Goal: Information Seeking & Learning: Learn about a topic

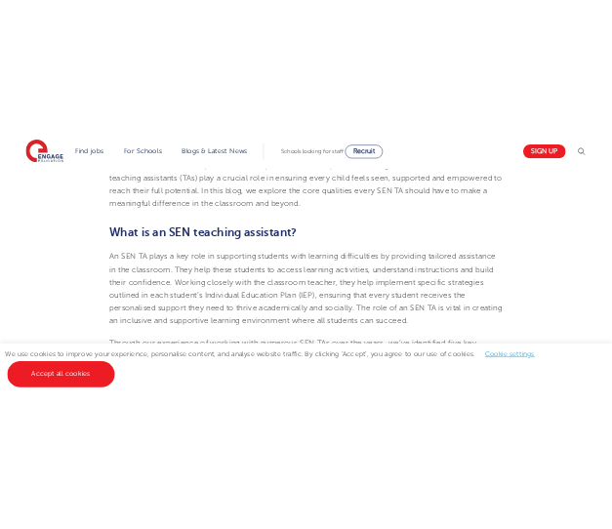
scroll to position [703, 0]
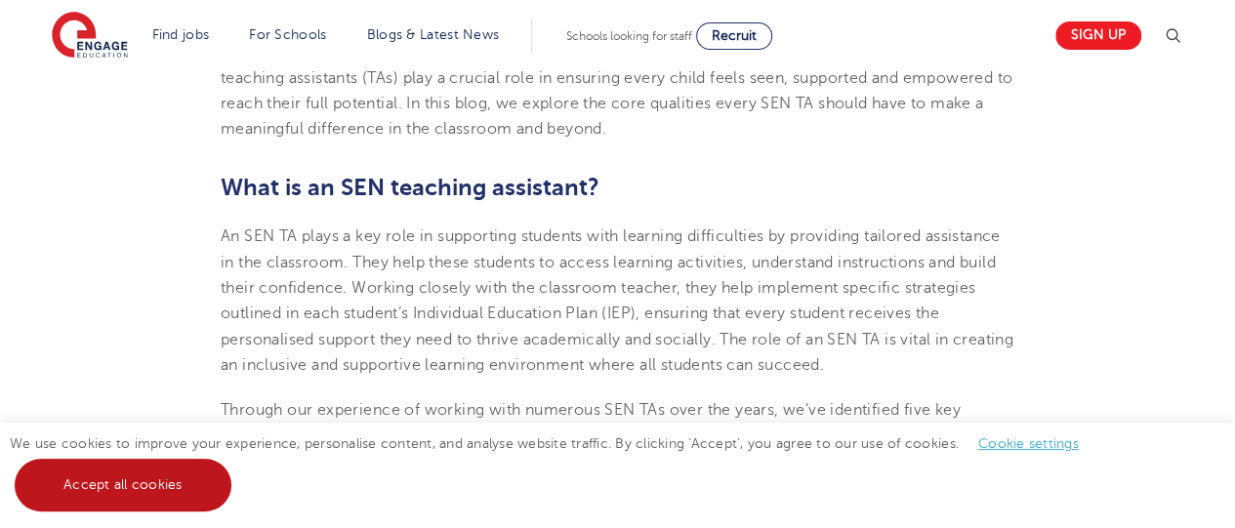
click at [156, 510] on link "Accept all cookies" at bounding box center [123, 485] width 217 height 53
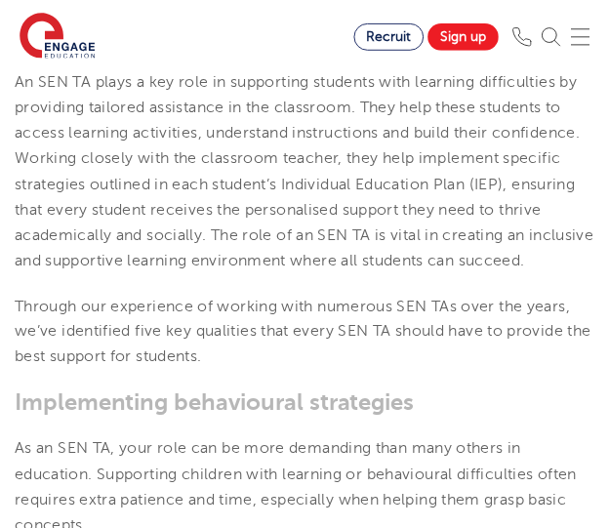
scroll to position [702, 0]
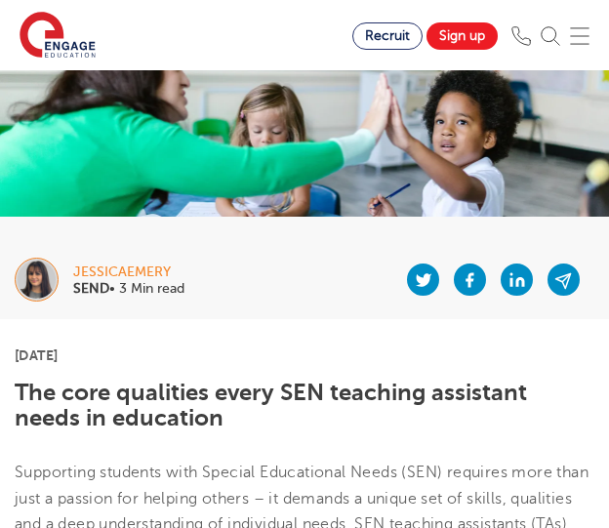
scroll to position [64, 0]
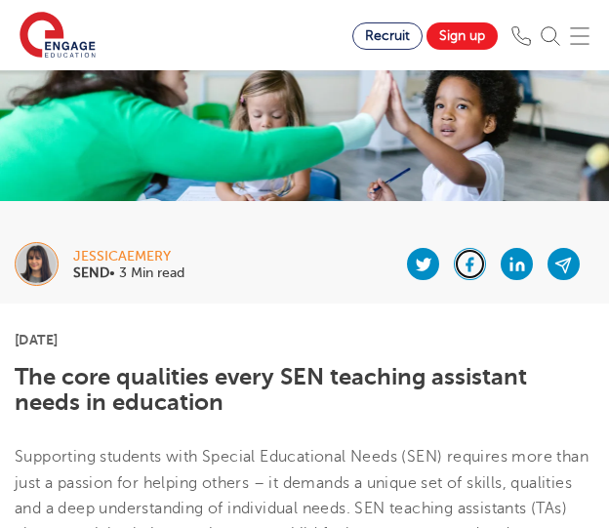
click at [480, 264] on link at bounding box center [470, 264] width 32 height 32
click at [32, 266] on img at bounding box center [37, 264] width 44 height 44
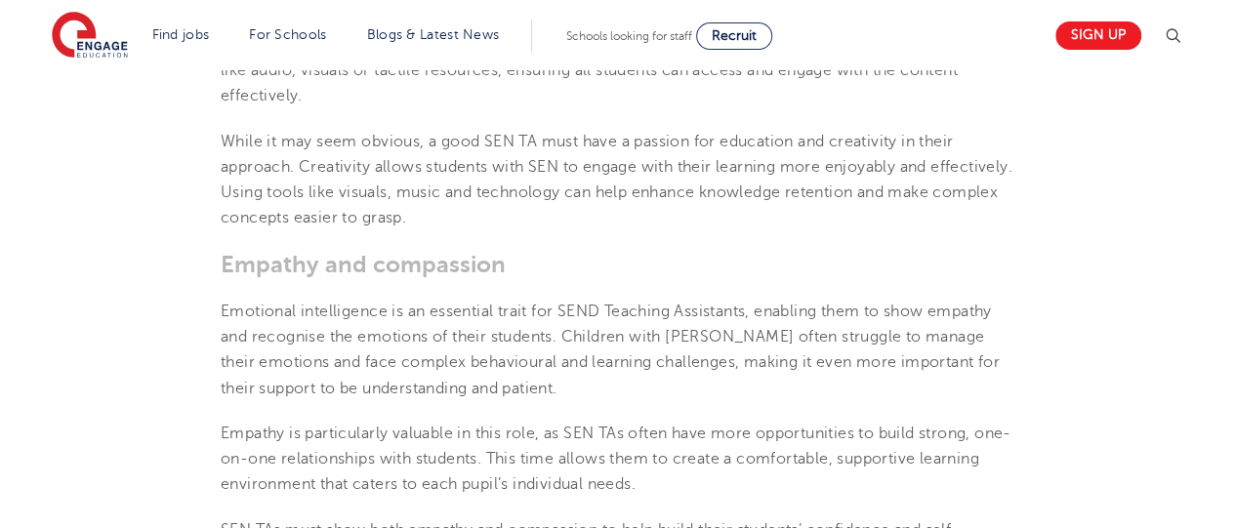
scroll to position [1575, 0]
